Goal: Task Accomplishment & Management: Manage account settings

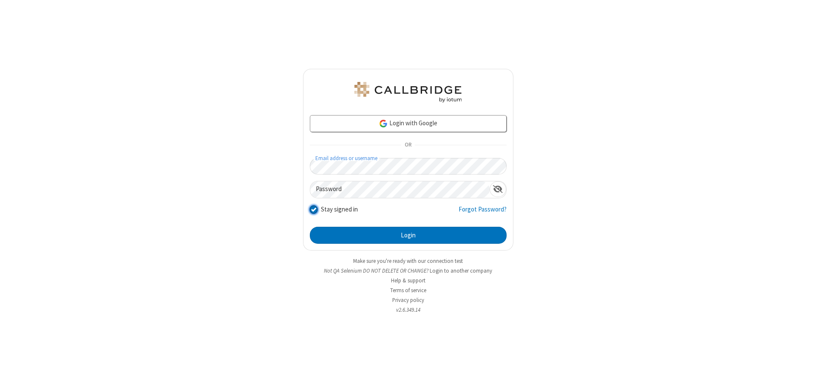
click at [313, 209] on input "Stay signed in" at bounding box center [314, 209] width 8 height 9
checkbox input "false"
click at [408, 235] on button "Login" at bounding box center [408, 235] width 197 height 17
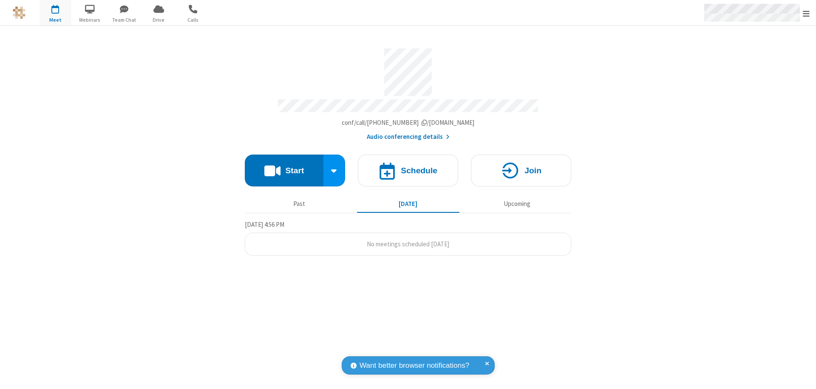
click at [806, 13] on span "Open menu" at bounding box center [806, 13] width 7 height 9
